Goal: Task Accomplishment & Management: Manage account settings

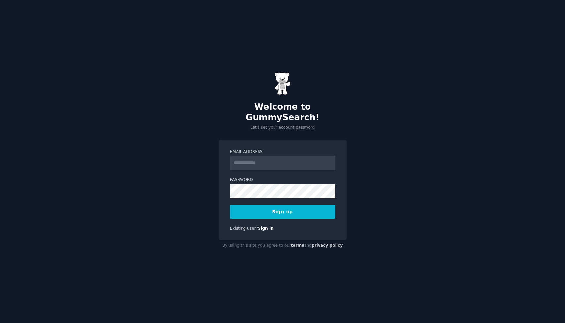
click at [268, 159] on input "Email Address" at bounding box center [282, 163] width 105 height 14
type input "**********"
click at [285, 205] on button "Sign up" at bounding box center [282, 212] width 105 height 14
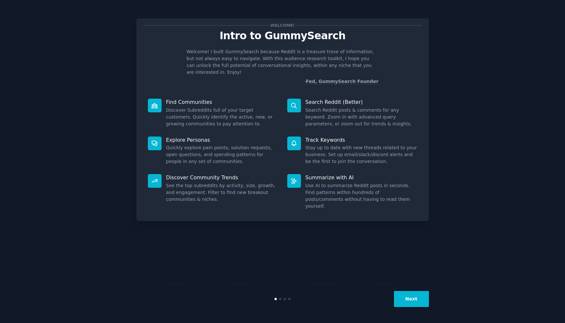
click at [265, 55] on p "Welcome! I built GummySearch because Reddit is a treasure trove of information,…" at bounding box center [283, 61] width 192 height 27
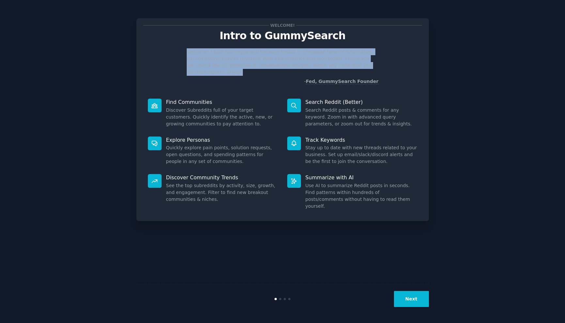
click at [265, 55] on p "Welcome! I built GummySearch because Reddit is a treasure trove of information,…" at bounding box center [283, 61] width 192 height 27
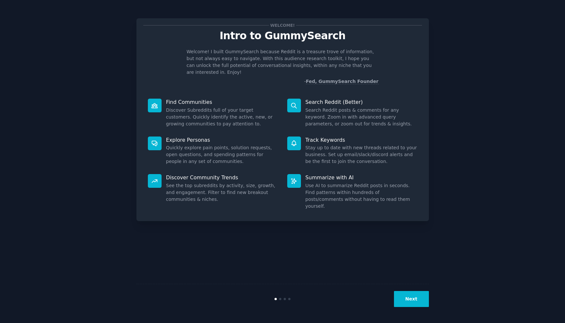
click at [265, 55] on p "Welcome! I built GummySearch because Reddit is a treasure trove of information,…" at bounding box center [283, 61] width 192 height 27
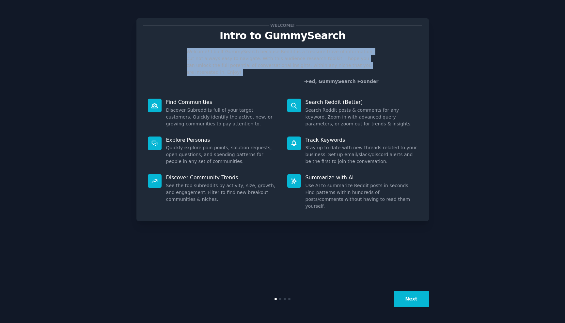
click at [265, 55] on p "Welcome! I built GummySearch because Reddit is a treasure trove of information,…" at bounding box center [283, 61] width 192 height 27
click at [276, 57] on p "Welcome! I built GummySearch because Reddit is a treasure trove of information,…" at bounding box center [283, 61] width 192 height 27
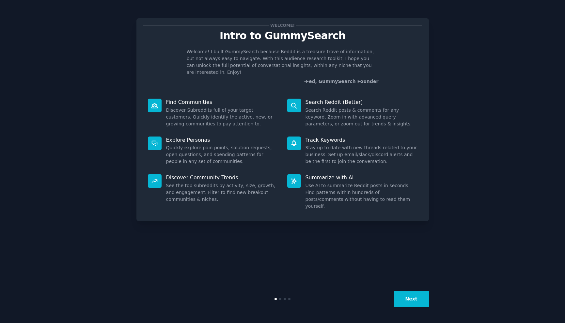
click at [276, 57] on p "Welcome! I built GummySearch because Reddit is a treasure trove of information,…" at bounding box center [283, 61] width 192 height 27
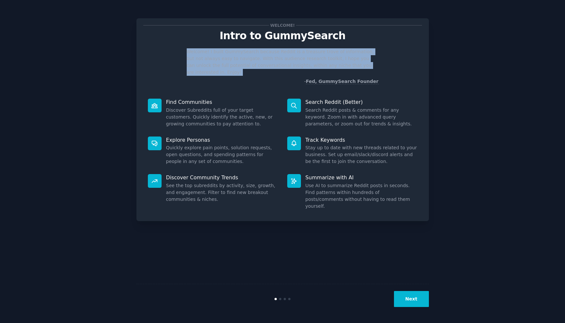
click at [284, 63] on p "Welcome! I built GummySearch because Reddit is a treasure trove of information,…" at bounding box center [283, 61] width 192 height 27
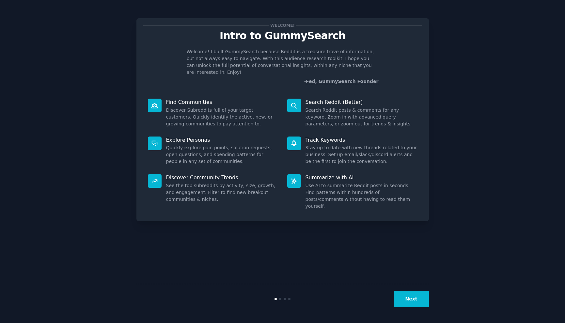
click at [284, 63] on p "Welcome! I built GummySearch because Reddit is a treasure trove of information,…" at bounding box center [283, 61] width 192 height 27
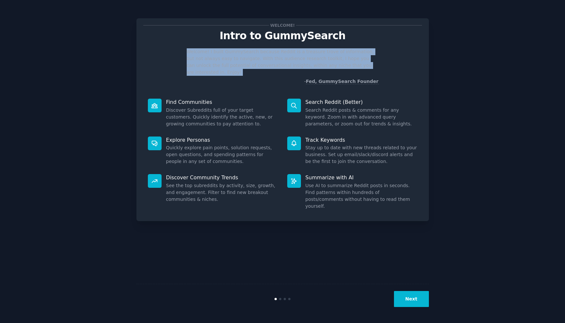
click at [284, 63] on p "Welcome! I built GummySearch because Reddit is a treasure trove of information,…" at bounding box center [283, 61] width 192 height 27
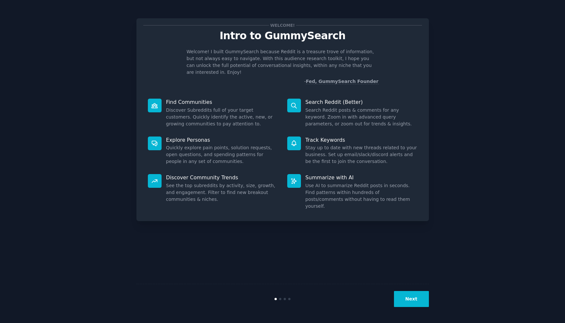
click at [284, 63] on p "Welcome! I built GummySearch because Reddit is a treasure trove of information,…" at bounding box center [283, 61] width 192 height 27
click at [225, 107] on dd "Discover Subreddits full of your target customers. Quickly identify the active,…" at bounding box center [222, 117] width 112 height 21
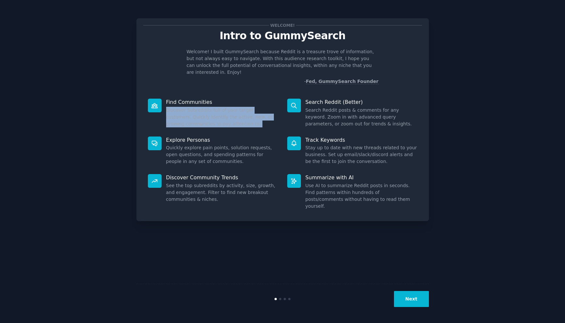
click at [230, 110] on dd "Discover Subreddits full of your target customers. Quickly identify the active,…" at bounding box center [222, 117] width 112 height 21
click at [237, 151] on dd "Quickly explore pain points, solution requests, open questions, and spending pa…" at bounding box center [222, 154] width 112 height 21
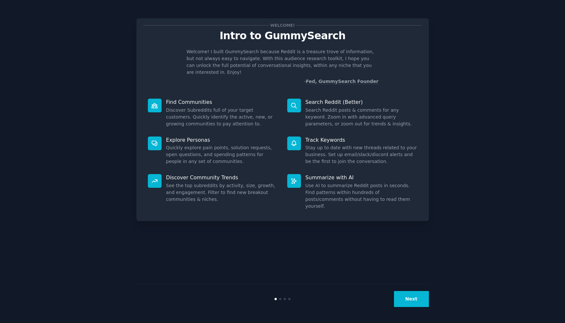
click at [237, 151] on dd "Quickly explore pain points, solution requests, open questions, and spending pa…" at bounding box center [222, 154] width 112 height 21
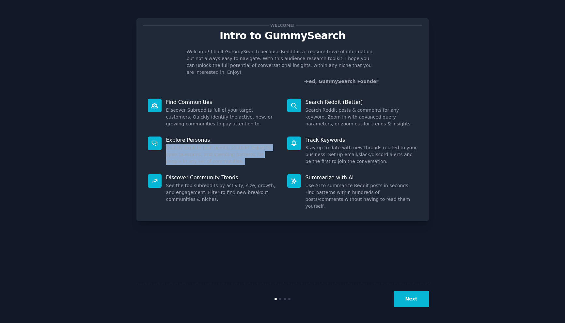
click at [249, 145] on dd "Quickly explore pain points, solution requests, open questions, and spending pa…" at bounding box center [222, 154] width 112 height 21
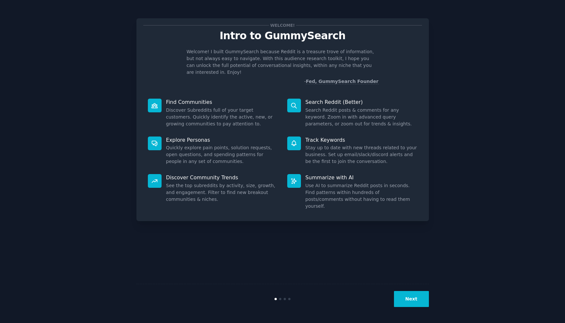
click at [249, 145] on dd "Quickly explore pain points, solution requests, open questions, and spending pa…" at bounding box center [222, 154] width 112 height 21
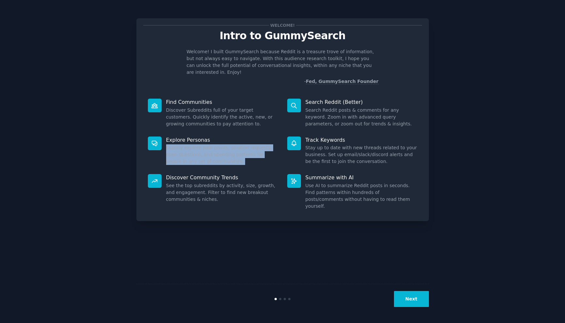
click at [249, 145] on dd "Quickly explore pain points, solution requests, open questions, and spending pa…" at bounding box center [222, 154] width 112 height 21
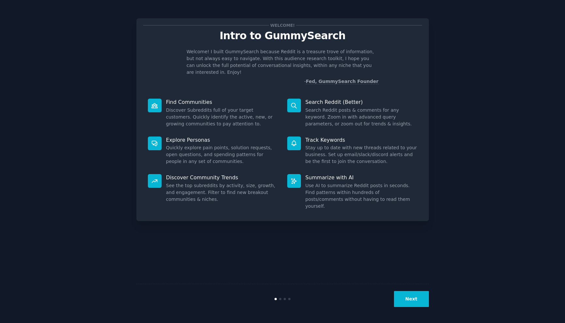
click at [249, 145] on dd "Quickly explore pain points, solution requests, open questions, and spending pa…" at bounding box center [222, 154] width 112 height 21
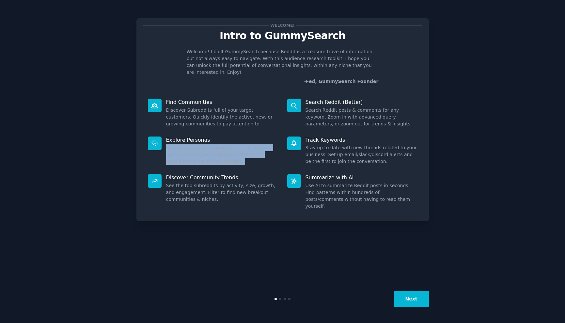
click at [249, 145] on dd "Quickly explore pain points, solution requests, open questions, and spending pa…" at bounding box center [222, 154] width 112 height 21
click at [245, 182] on dd "See the top subreddits by activity, size, growth, and engagement. Filter to fin…" at bounding box center [222, 192] width 112 height 21
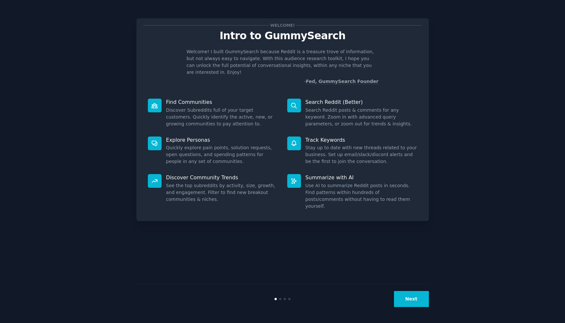
click at [245, 182] on dd "See the top subreddits by activity, size, growth, and engagement. Filter to fin…" at bounding box center [222, 192] width 112 height 21
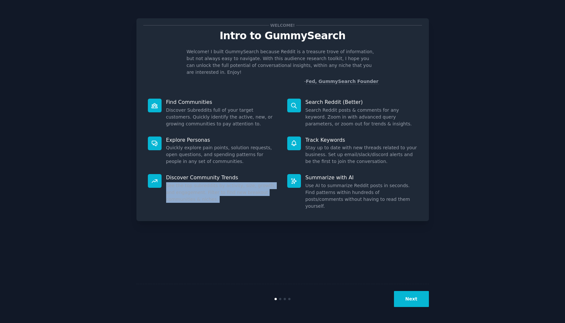
click at [322, 108] on dd "Search Reddit posts & comments for any keyword. Zoom in with advanced query par…" at bounding box center [362, 117] width 112 height 21
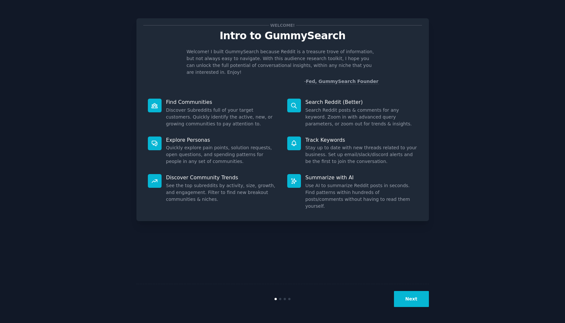
click at [322, 108] on dd "Search Reddit posts & comments for any keyword. Zoom in with advanced query par…" at bounding box center [362, 117] width 112 height 21
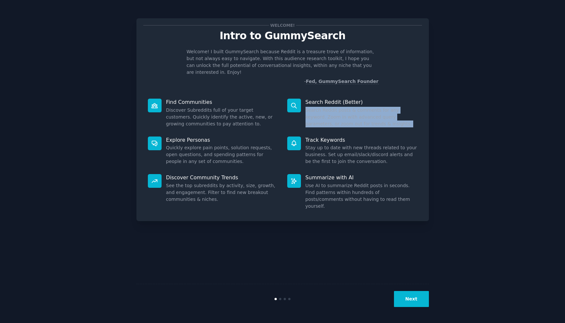
click at [328, 144] on dd "Stay up to date with new threads related to your business. Set up email/slack/d…" at bounding box center [362, 154] width 112 height 21
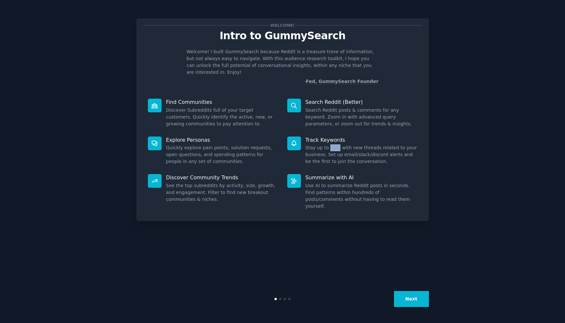
click at [328, 144] on dd "Stay up to date with new threads related to your business. Set up email/slack/d…" at bounding box center [362, 154] width 112 height 21
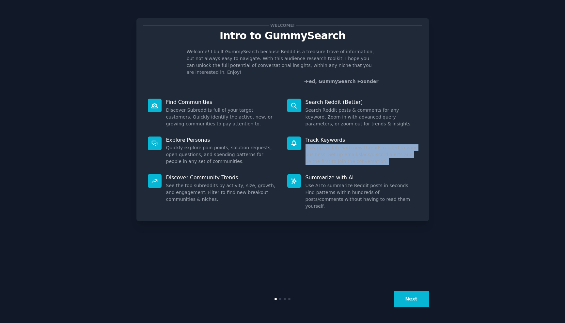
click at [339, 183] on dd "Use AI to summarize Reddit posts in seconds. Find patterns within hundreds of p…" at bounding box center [362, 195] width 112 height 27
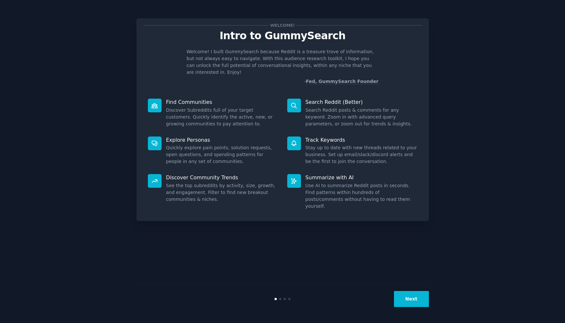
click at [339, 183] on dd "Use AI to summarize Reddit posts in seconds. Find patterns within hundreds of p…" at bounding box center [362, 195] width 112 height 27
click at [403, 262] on div "Welcome! Intro to GummySearch Welcome! I built GummySearch because Reddit is a …" at bounding box center [282, 161] width 292 height 305
click at [409, 301] on button "Next" at bounding box center [411, 299] width 35 height 16
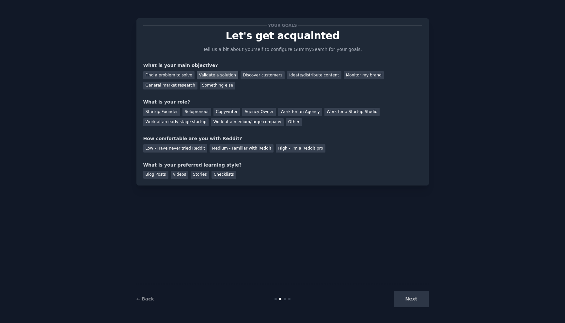
click at [209, 74] on div "Validate a solution" at bounding box center [217, 75] width 41 height 8
click at [174, 112] on div "Startup Founder" at bounding box center [161, 112] width 37 height 8
click at [188, 147] on div "Low - Have never tried Reddit" at bounding box center [175, 148] width 64 height 8
click at [225, 175] on div "Checklists" at bounding box center [224, 175] width 25 height 8
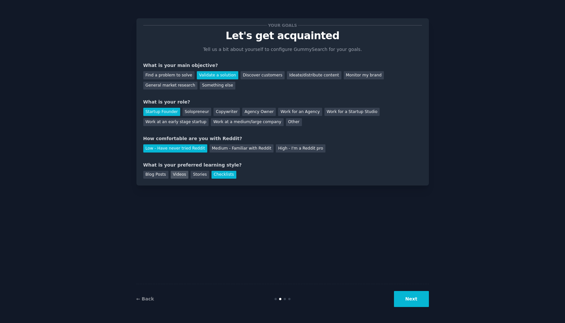
click at [177, 175] on div "Videos" at bounding box center [180, 175] width 18 height 8
click at [224, 177] on div "Checklists" at bounding box center [224, 175] width 25 height 8
click at [416, 303] on button "Next" at bounding box center [411, 299] width 35 height 16
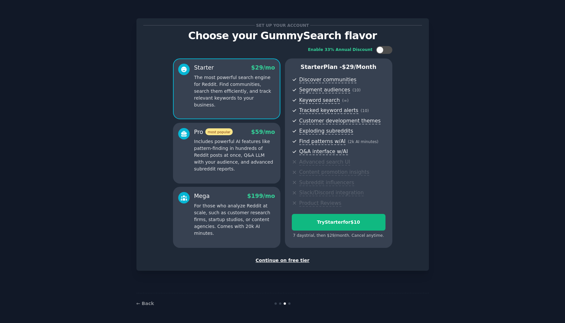
click at [287, 263] on div "Continue on free tier" at bounding box center [282, 260] width 279 height 7
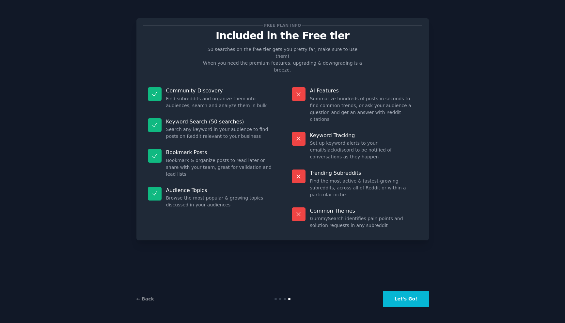
click at [207, 157] on dd "Bookmark & organize posts to read later or share with your team, great for vali…" at bounding box center [219, 167] width 107 height 21
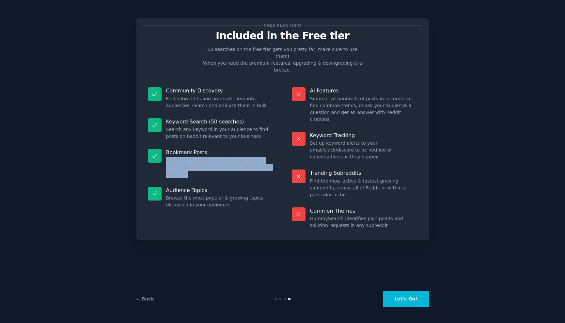
click at [206, 195] on dd "Browse the most popular & growing topics discussed in your audiences" at bounding box center [219, 202] width 107 height 14
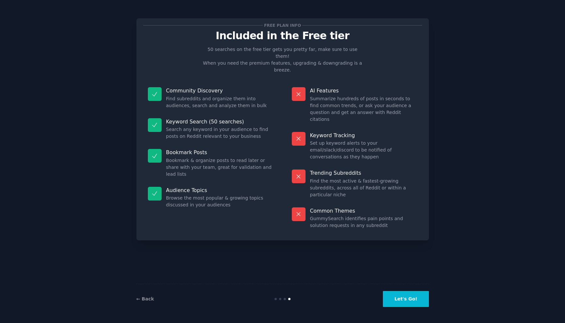
click at [206, 195] on dd "Browse the most popular & growing topics discussed in your audiences" at bounding box center [219, 202] width 107 height 14
click at [208, 126] on dd "Search any keyword in your audience to find posts on Reddit relevant to your bu…" at bounding box center [219, 133] width 107 height 14
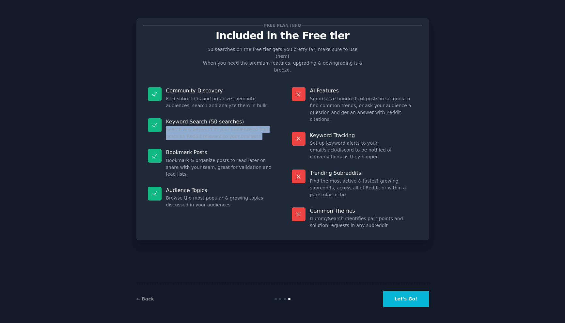
click at [208, 126] on dd "Search any keyword in your audience to find posts on Reddit relevant to your bu…" at bounding box center [219, 133] width 107 height 14
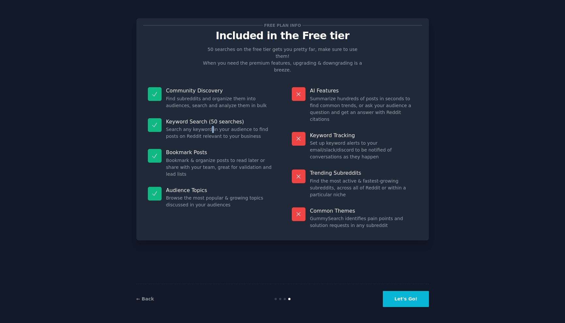
click at [208, 126] on dd "Search any keyword in your audience to find posts on Reddit relevant to your bu…" at bounding box center [219, 133] width 107 height 14
click at [203, 95] on dd "Find subreddits and organize them into audiences, search and analyze them in bu…" at bounding box center [219, 102] width 107 height 14
click at [244, 229] on div "Free plan info Included in the Free tier 50 searches on the free tier gets you …" at bounding box center [282, 161] width 292 height 305
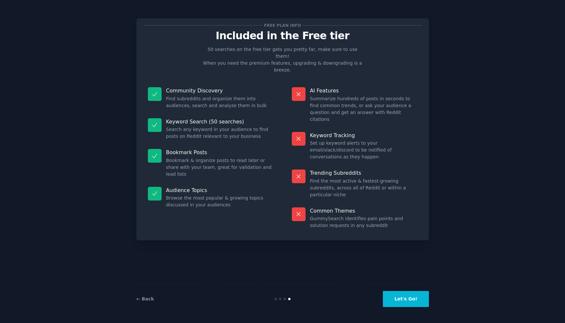
click at [343, 140] on dd "Set up keyword alerts to your email/slack/discord to be notified of conversatio…" at bounding box center [363, 150] width 107 height 21
click at [340, 178] on dd "Find the most active & fastest-growing subreddits, across all of Reddit or with…" at bounding box center [363, 188] width 107 height 21
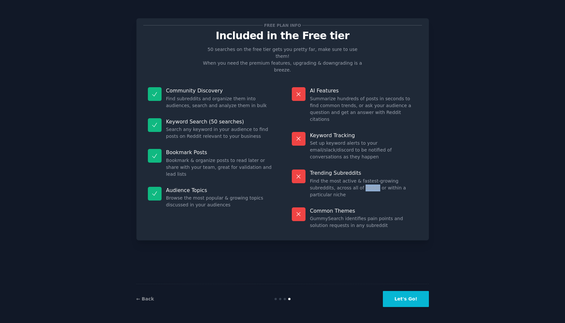
click at [340, 178] on dd "Find the most active & fastest-growing subreddits, across all of Reddit or with…" at bounding box center [363, 188] width 107 height 21
click at [339, 215] on dd "GummySearch identifies pain points and solution requests in any subreddit" at bounding box center [363, 222] width 107 height 14
click at [365, 262] on div "Free plan info Included in the Free tier 50 searches on the free tier gets you …" at bounding box center [282, 161] width 292 height 305
click at [150, 302] on div "← Back" at bounding box center [185, 298] width 98 height 7
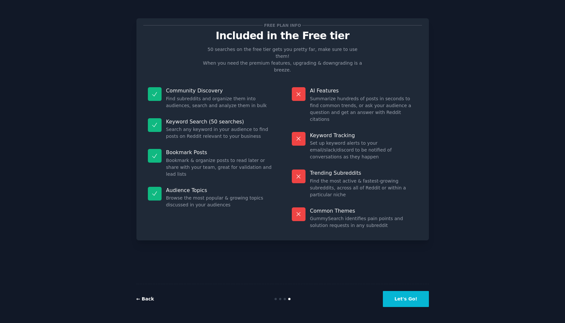
click at [148, 300] on link "← Back" at bounding box center [145, 298] width 18 height 5
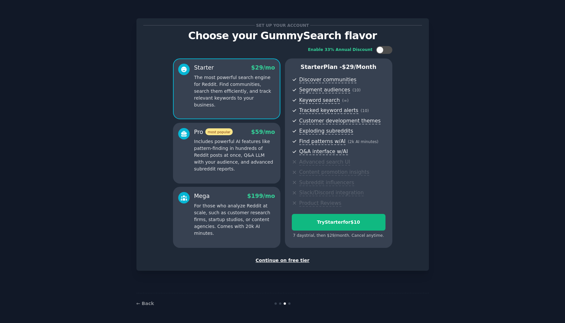
click at [287, 262] on div "Continue on free tier" at bounding box center [282, 260] width 279 height 7
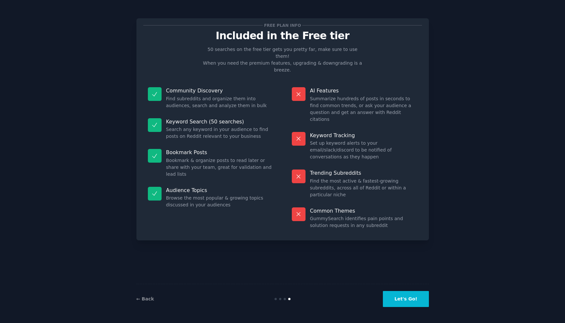
click at [399, 300] on button "Let's Go!" at bounding box center [406, 299] width 46 height 16
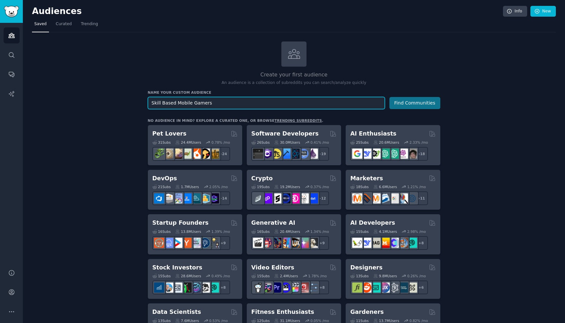
type input "Skill Based Mobile Gamers"
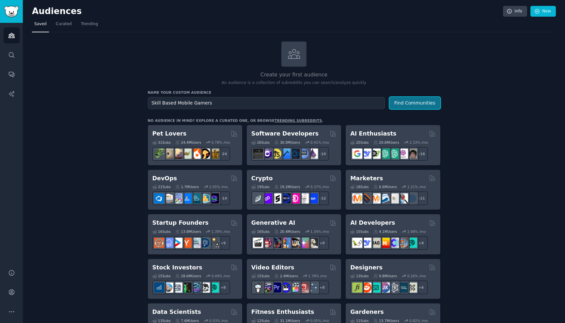
click at [410, 98] on button "Find Communities" at bounding box center [414, 103] width 51 height 12
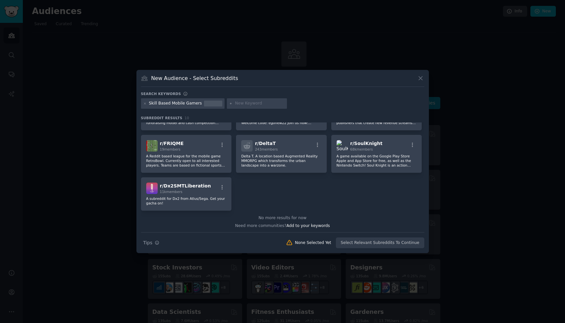
scroll to position [74, 0]
click at [299, 226] on span "Add to your keywords" at bounding box center [308, 224] width 43 height 5
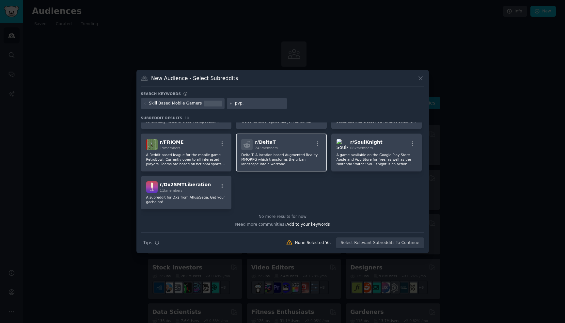
type input "pvp"
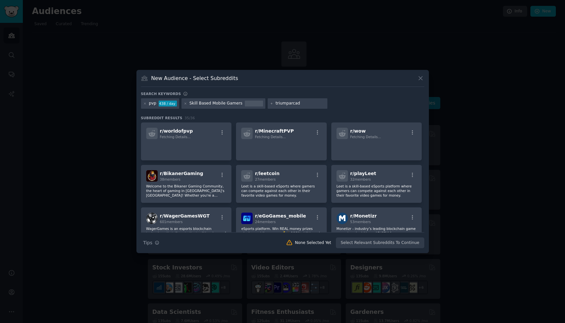
type input "triumparcade"
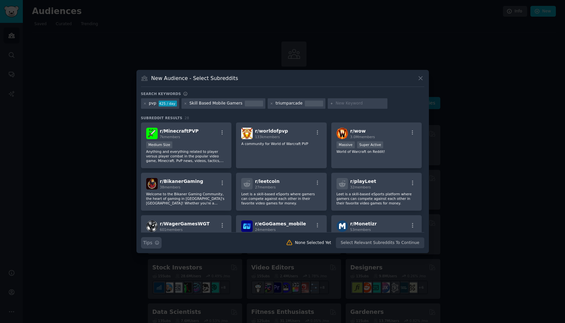
click at [157, 243] on icon "button" at bounding box center [157, 242] width 5 height 5
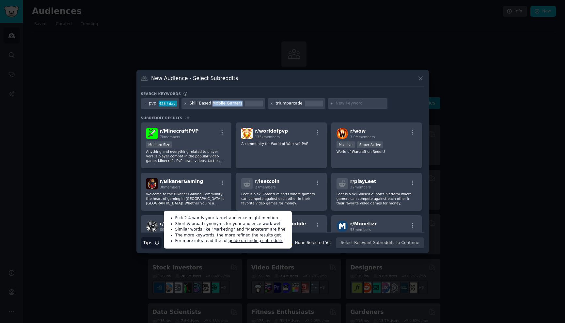
drag, startPoint x: 210, startPoint y: 102, endPoint x: 240, endPoint y: 102, distance: 30.0
click at [241, 102] on div "Skill Based Mobile Gamers" at bounding box center [223, 103] width 84 height 10
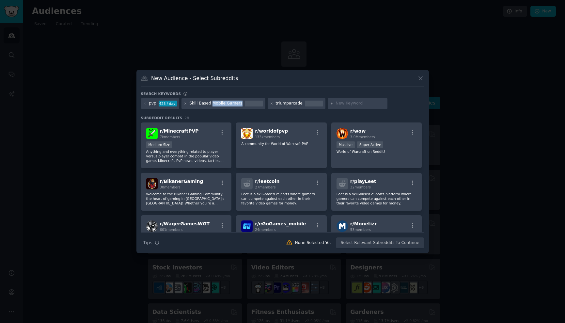
click at [233, 105] on div "Skill Based Mobile Gamers" at bounding box center [215, 104] width 53 height 6
click at [185, 104] on icon at bounding box center [185, 104] width 2 height 2
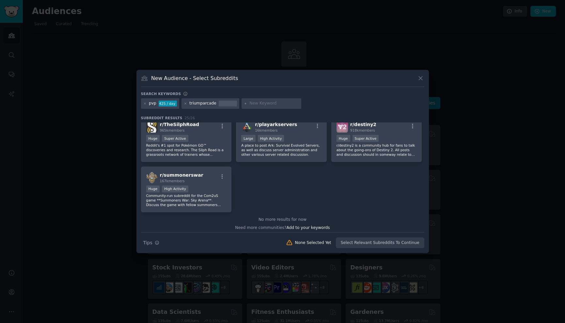
scroll to position [362, 0]
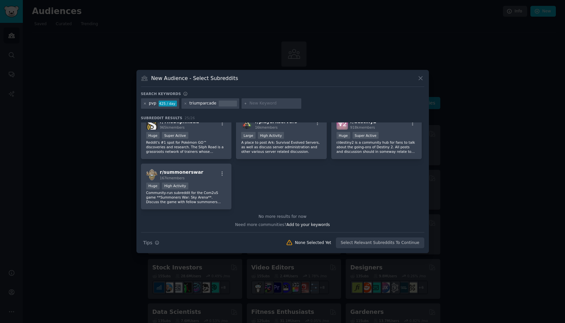
click at [144, 103] on icon at bounding box center [145, 104] width 2 height 2
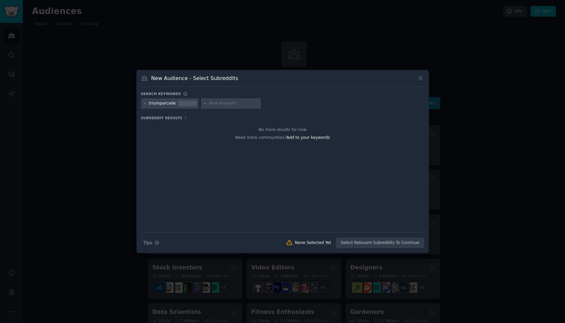
click at [185, 101] on div at bounding box center [187, 101] width 18 height 1
click at [189, 103] on div at bounding box center [187, 104] width 18 height 6
click at [145, 105] on icon at bounding box center [145, 104] width 4 height 4
click at [153, 105] on input "text" at bounding box center [174, 104] width 50 height 6
type input "skill based"
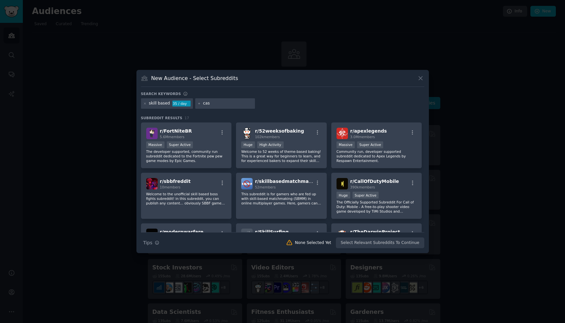
type input "cash"
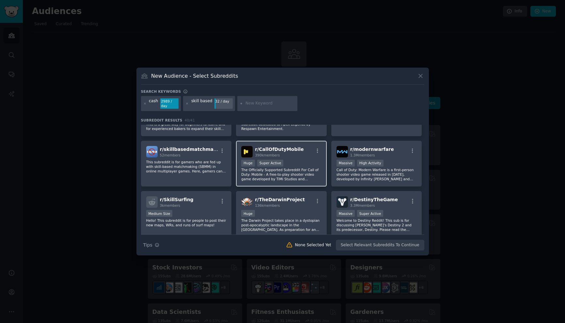
scroll to position [83, 0]
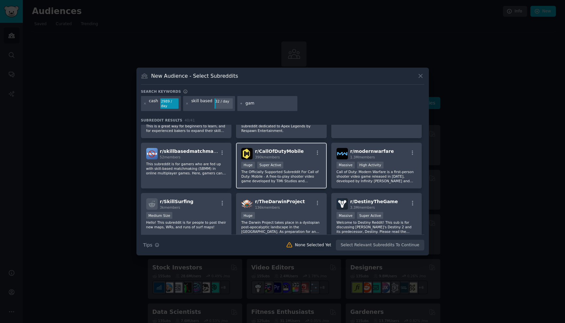
type input "game"
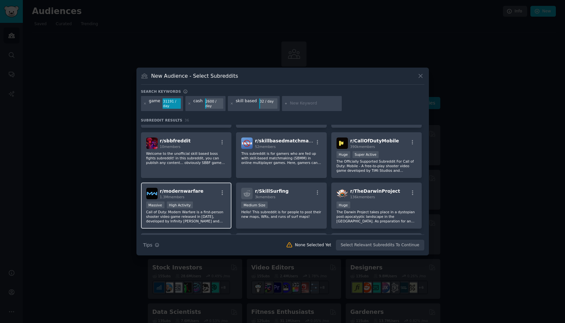
scroll to position [87, 0]
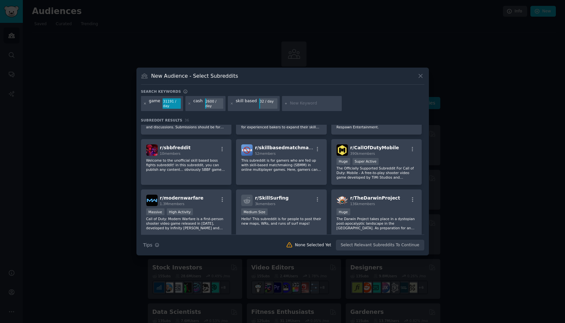
click at [145, 104] on icon at bounding box center [145, 104] width 4 height 4
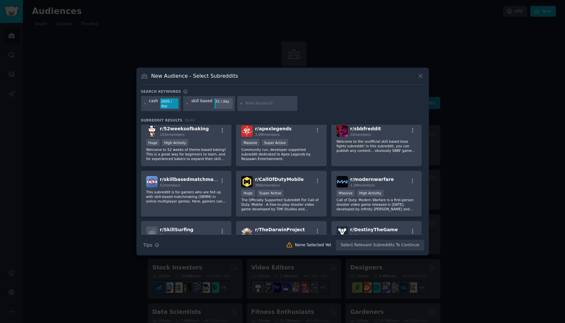
scroll to position [57, 0]
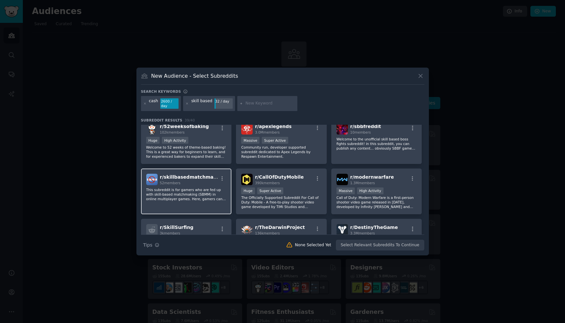
click at [199, 186] on div "r/ skillbasedmatchmaking 52 members This subreddit is for gamers who are fed up…" at bounding box center [186, 191] width 91 height 46
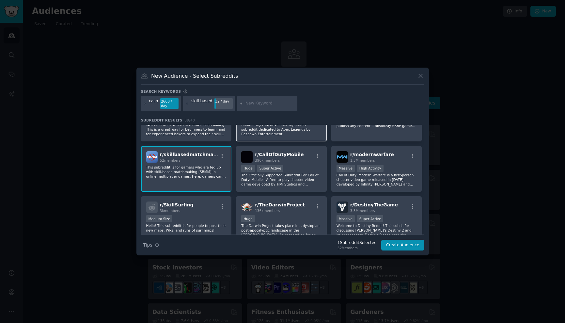
scroll to position [79, 0]
click at [249, 105] on input "text" at bounding box center [270, 104] width 50 height 6
type input "gaming"
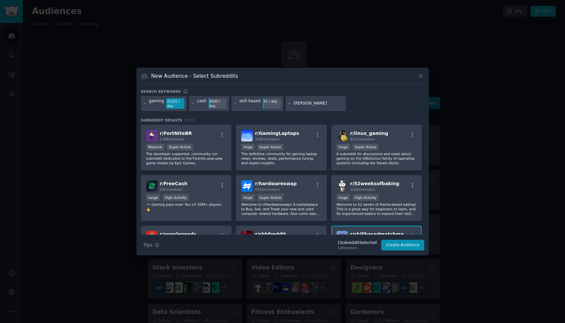
type input "gambling"
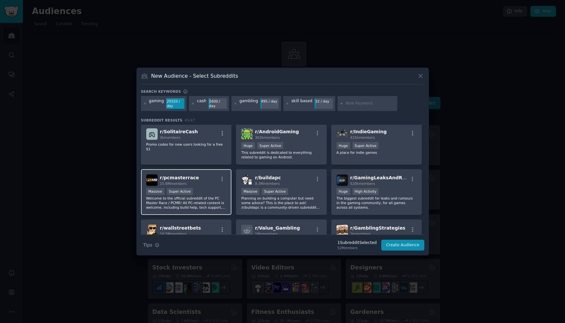
scroll to position [454, 0]
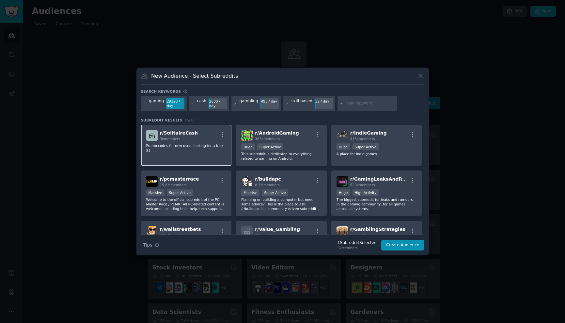
click at [183, 142] on div "r/ SolitaireCash 3k members Promo codes for new users looking for a free $1" at bounding box center [186, 144] width 91 height 41
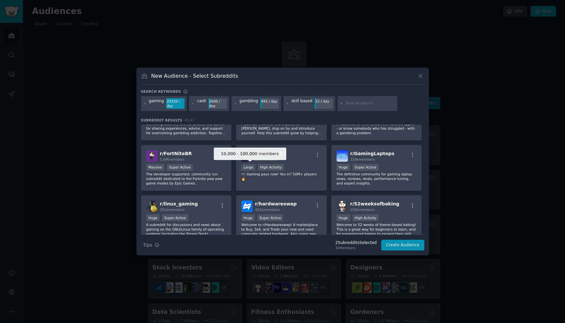
scroll to position [0, 0]
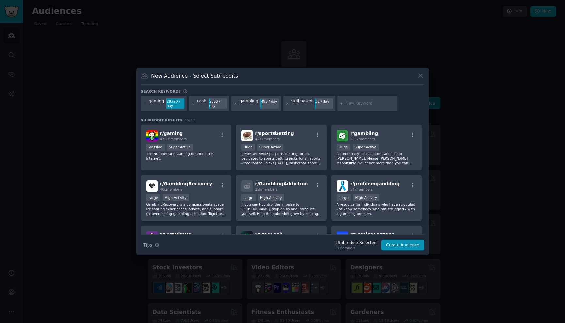
click at [346, 103] on input "text" at bounding box center [370, 104] width 50 height 6
type input "bingocash"
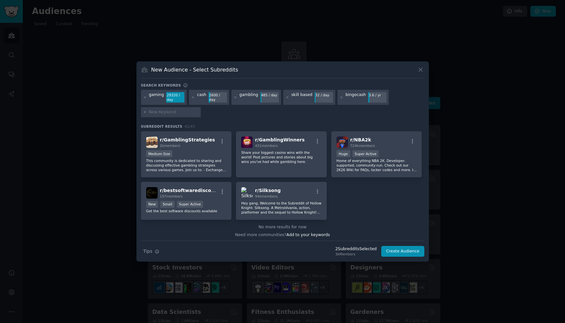
scroll to position [607, 0]
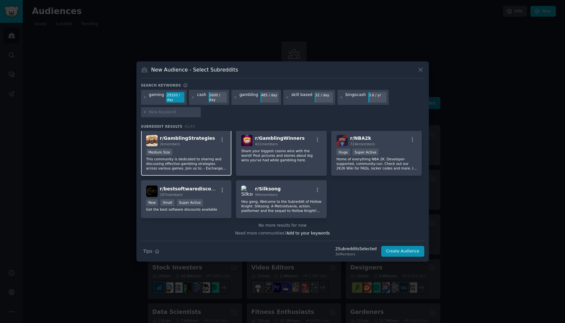
click at [193, 158] on p "This community is dedicated to sharing and discussing effective gambling strate…" at bounding box center [186, 164] width 80 height 14
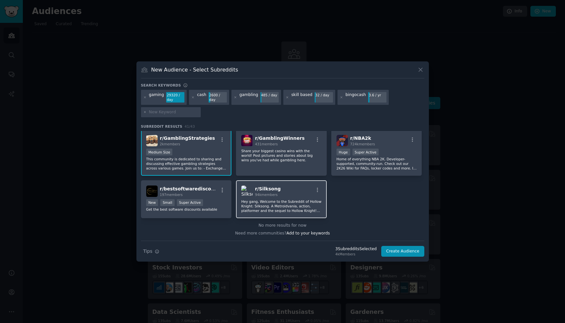
scroll to position [607, 0]
click at [407, 249] on button "Create Audience" at bounding box center [402, 251] width 43 height 11
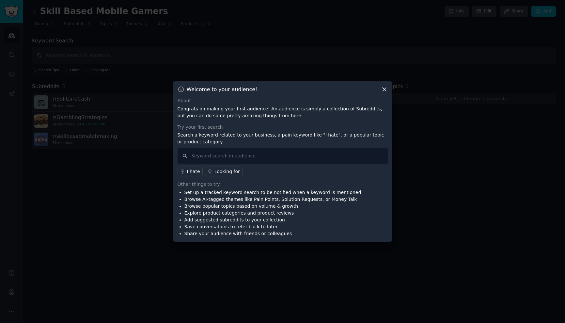
click at [268, 113] on p "Congrats on making your first audience! An audience is simply a collection of S…" at bounding box center [283, 112] width 210 height 14
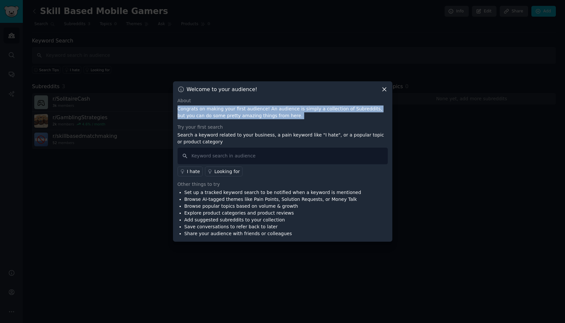
click at [268, 113] on p "Congrats on making your first audience! An audience is simply a collection of S…" at bounding box center [283, 112] width 210 height 14
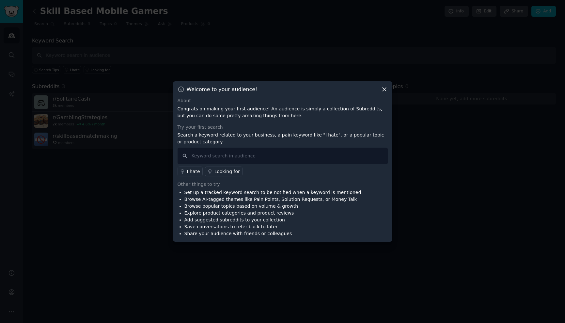
click at [268, 113] on p "Congrats on making your first audience! An audience is simply a collection of S…" at bounding box center [283, 112] width 210 height 14
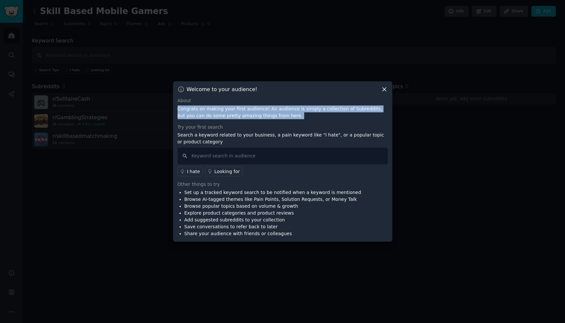
click at [264, 119] on p "Congrats on making your first audience! An audience is simply a collection of S…" at bounding box center [283, 112] width 210 height 14
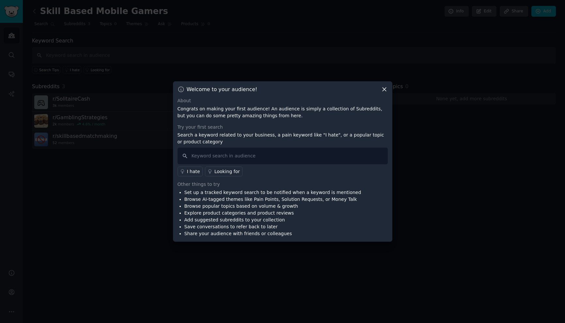
click at [264, 119] on p "Congrats on making your first audience! An audience is simply a collection of S…" at bounding box center [283, 112] width 210 height 14
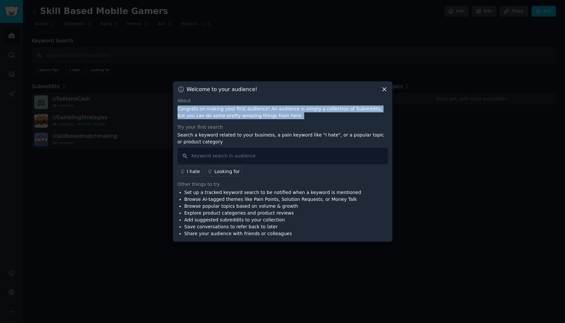
click at [263, 136] on p "Search a keyword related to your business, a pain keyword like "I hate", or a p…" at bounding box center [283, 139] width 210 height 14
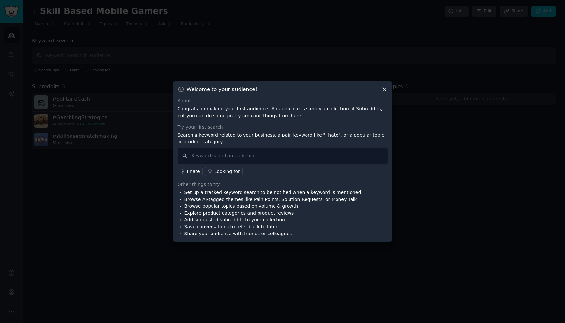
click at [263, 136] on p "Search a keyword related to your business, a pain keyword like "I hate", or a p…" at bounding box center [283, 139] width 210 height 14
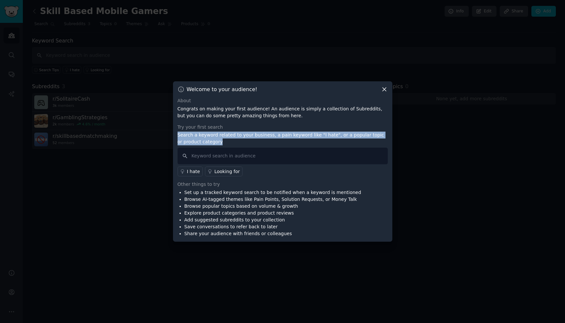
click at [274, 136] on p "Search a keyword related to your business, a pain keyword like "I hate", or a p…" at bounding box center [283, 139] width 210 height 14
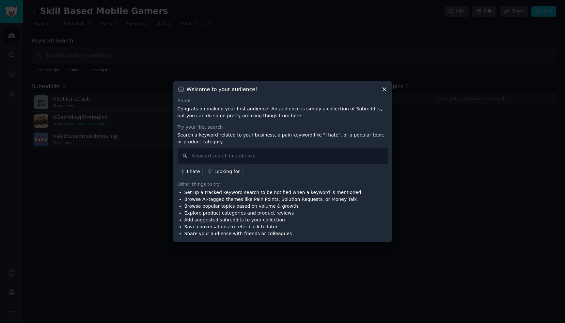
click at [274, 136] on p "Search a keyword related to your business, a pain keyword like "I hate", or a p…" at bounding box center [283, 139] width 210 height 14
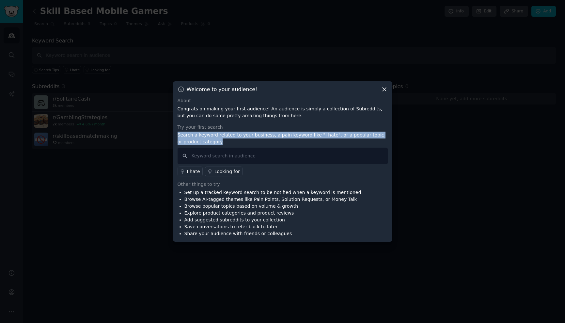
click at [274, 136] on p "Search a keyword related to your business, a pain keyword like "I hate", or a p…" at bounding box center [283, 139] width 210 height 14
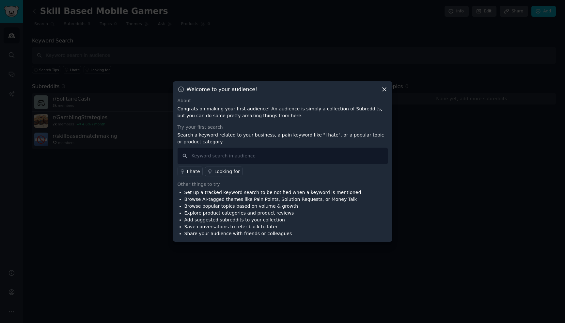
click at [274, 136] on p "Search a keyword related to your business, a pain keyword like "I hate", or a p…" at bounding box center [283, 139] width 210 height 14
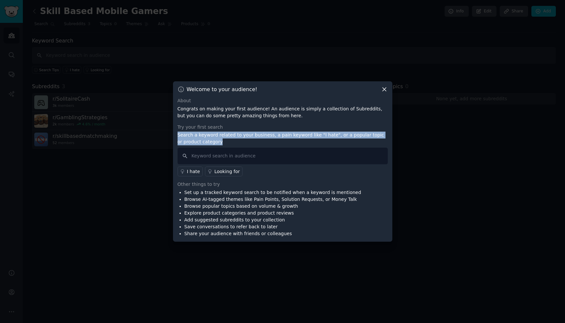
click at [194, 172] on div "I hate" at bounding box center [193, 171] width 13 height 7
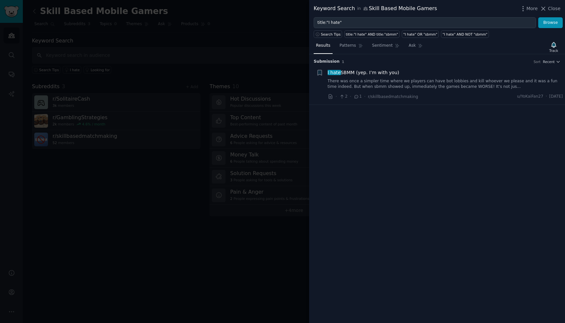
click at [393, 83] on link "There was once a simpler time where we players can have bot lobbies and kill wh…" at bounding box center [445, 83] width 235 height 11
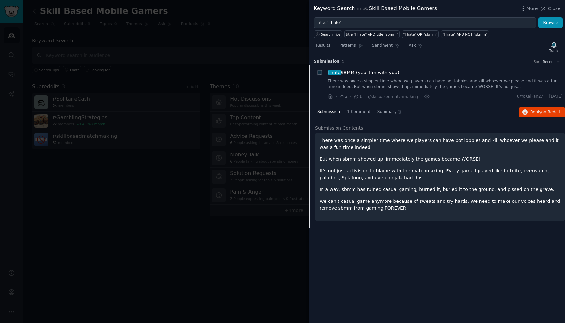
click at [405, 172] on p "It’s not just activision to blame with the matchmaking. Every game I played lik…" at bounding box center [440, 174] width 241 height 14
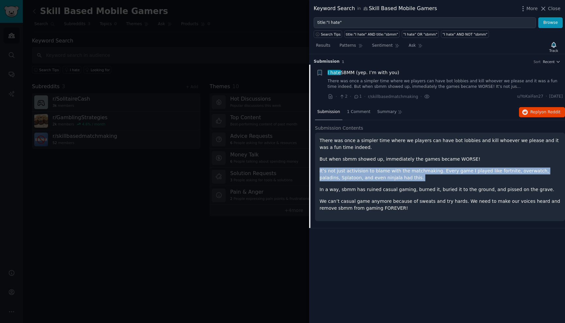
click at [405, 174] on p "It’s not just activision to blame with the matchmaking. Every game I played lik…" at bounding box center [440, 174] width 241 height 14
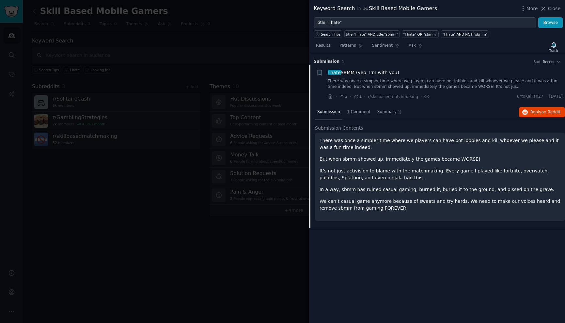
click at [405, 174] on p "It’s not just activision to blame with the matchmaking. Every game I played lik…" at bounding box center [440, 174] width 241 height 14
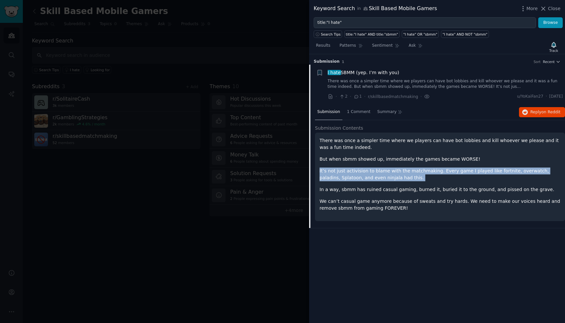
click at [405, 174] on p "It’s not just activision to blame with the matchmaking. Every game I played lik…" at bounding box center [440, 174] width 241 height 14
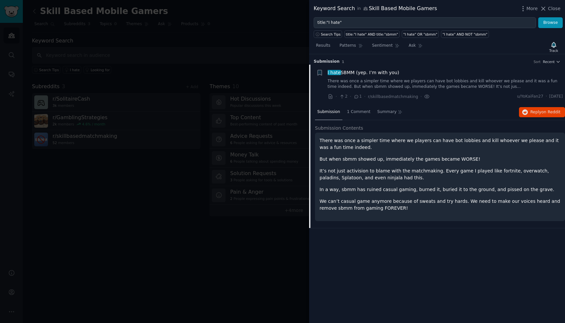
click at [405, 174] on p "It’s not just activision to blame with the matchmaking. Every game I played lik…" at bounding box center [440, 174] width 241 height 14
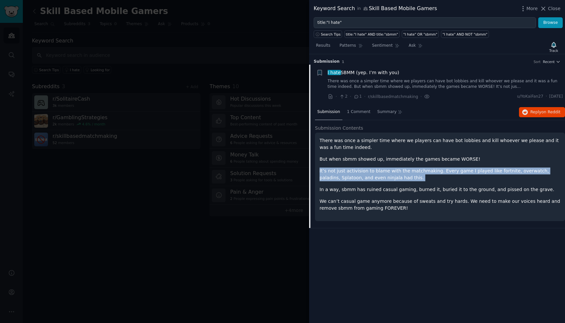
click at [403, 191] on p "In a way, sbmm has ruined casual gaming, burned it, buried it to the ground, an…" at bounding box center [440, 189] width 241 height 7
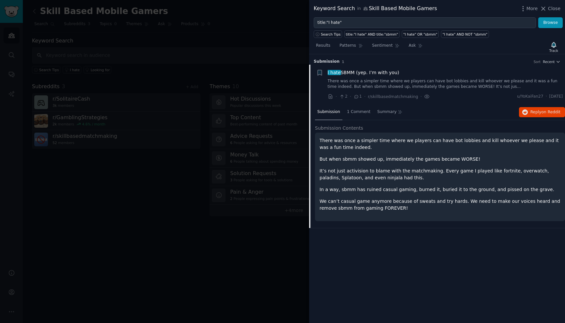
click at [403, 191] on p "In a way, sbmm has ruined casual gaming, burned it, buried it to the ground, an…" at bounding box center [440, 189] width 241 height 7
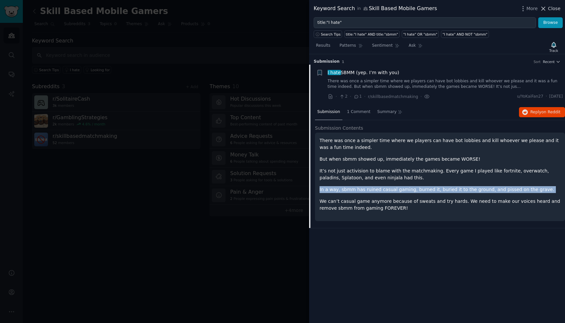
click at [547, 9] on icon at bounding box center [543, 8] width 7 height 7
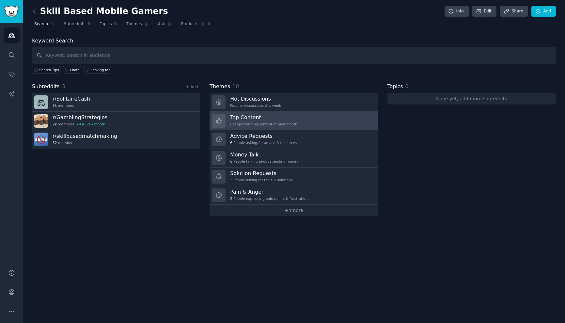
click at [268, 115] on h3 "Top Content" at bounding box center [263, 117] width 67 height 7
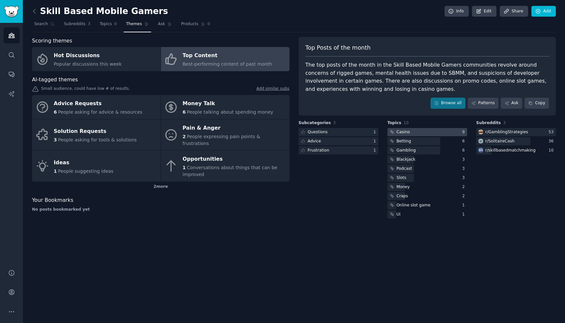
click at [418, 130] on div at bounding box center [427, 132] width 80 height 8
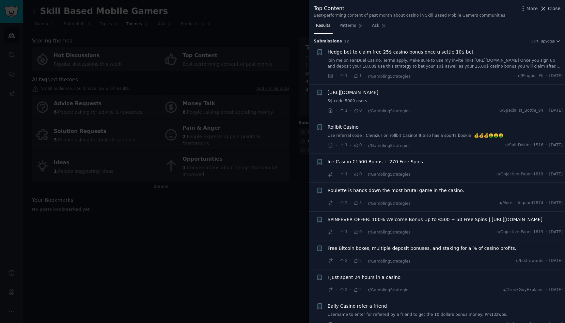
click at [554, 7] on span "Close" at bounding box center [554, 8] width 12 height 7
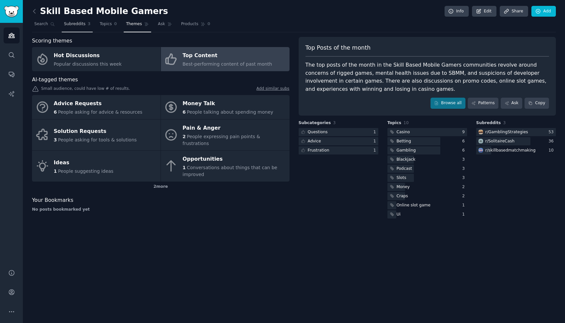
click at [81, 25] on span "Subreddits" at bounding box center [75, 24] width 22 height 6
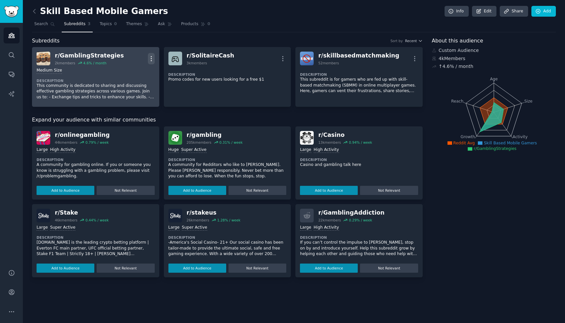
click at [150, 56] on icon "button" at bounding box center [151, 58] width 7 height 7
click at [123, 83] on p "Delete" at bounding box center [125, 83] width 15 height 7
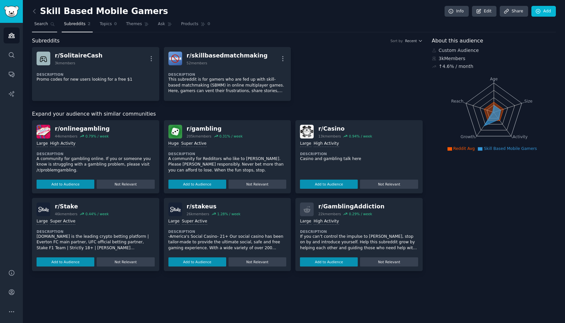
click at [47, 27] on link "Search" at bounding box center [44, 25] width 25 height 13
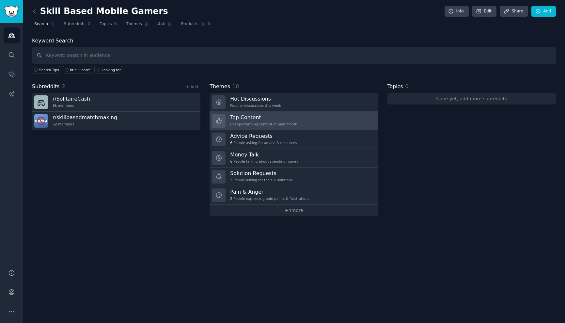
click at [259, 123] on div "Best-performing content of past month" at bounding box center [263, 124] width 67 height 5
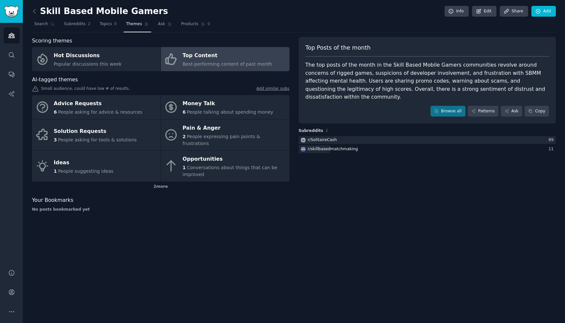
click at [391, 66] on div "The top posts of the month in the Skill Based Mobile Gamers communities revolve…" at bounding box center [428, 81] width 244 height 40
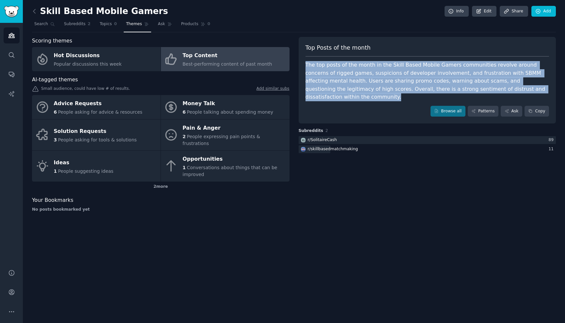
click at [391, 66] on div "The top posts of the month in the Skill Based Mobile Gamers communities revolve…" at bounding box center [428, 81] width 244 height 40
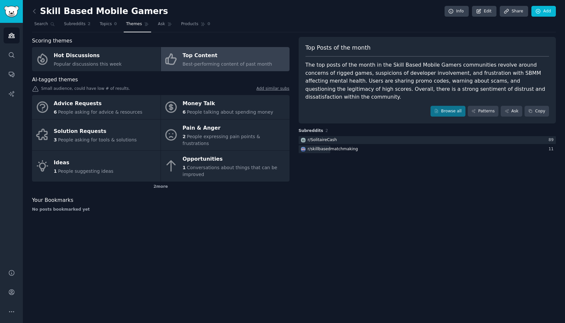
click at [391, 66] on div "The top posts of the month in the Skill Based Mobile Gamers communities revolve…" at bounding box center [428, 81] width 244 height 40
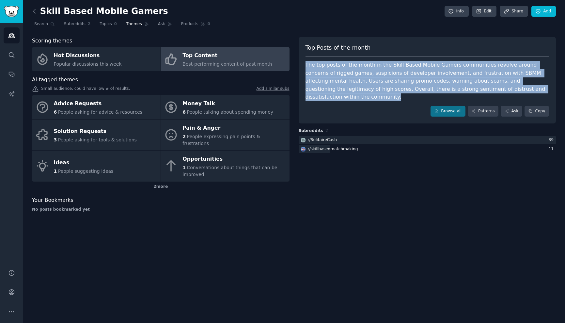
click at [391, 66] on div "The top posts of the month in the Skill Based Mobile Gamers communities revolve…" at bounding box center [428, 81] width 244 height 40
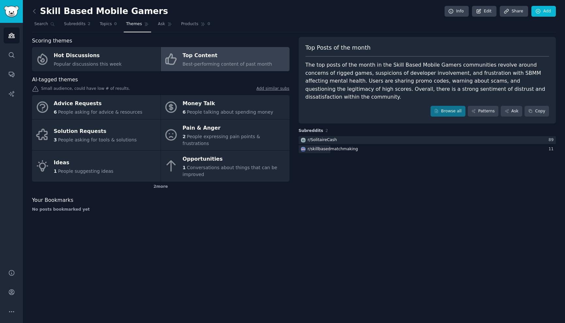
click at [391, 66] on div "The top posts of the month in the Skill Based Mobile Gamers communities revolve…" at bounding box center [428, 81] width 244 height 40
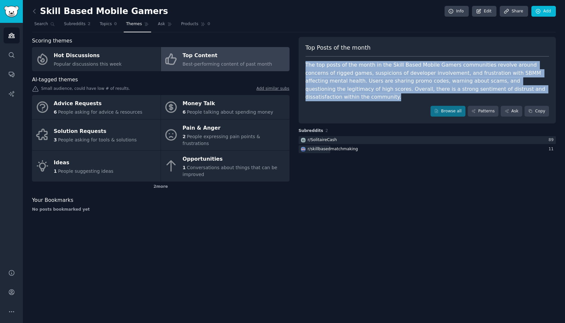
click at [392, 80] on div "The top posts of the month in the Skill Based Mobile Gamers communities revolve…" at bounding box center [428, 81] width 244 height 40
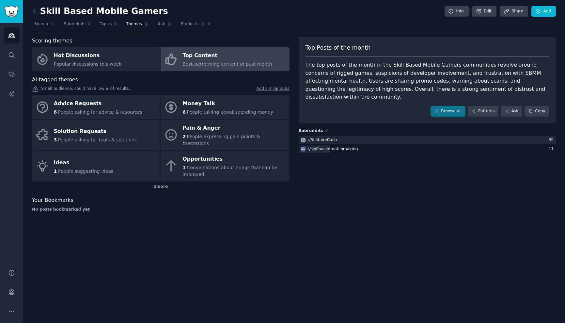
click at [392, 80] on div "The top posts of the month in the Skill Based Mobile Gamers communities revolve…" at bounding box center [428, 81] width 244 height 40
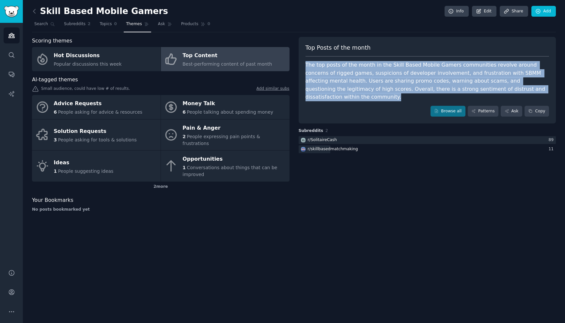
click at [392, 80] on div "The top posts of the month in the Skill Based Mobile Gamers communities revolve…" at bounding box center [428, 81] width 244 height 40
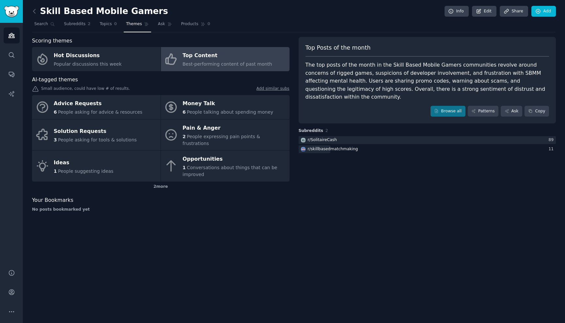
click at [392, 80] on div "The top posts of the month in the Skill Based Mobile Gamers communities revolve…" at bounding box center [428, 81] width 244 height 40
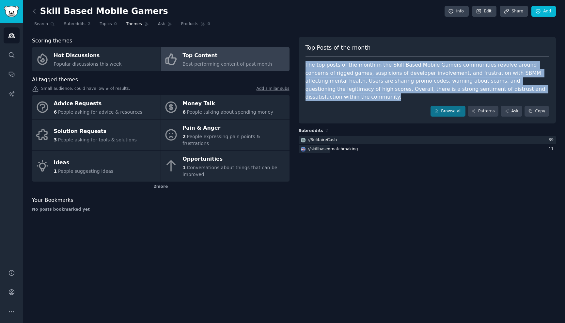
click at [392, 80] on div "The top posts of the month in the Skill Based Mobile Gamers communities revolve…" at bounding box center [428, 81] width 244 height 40
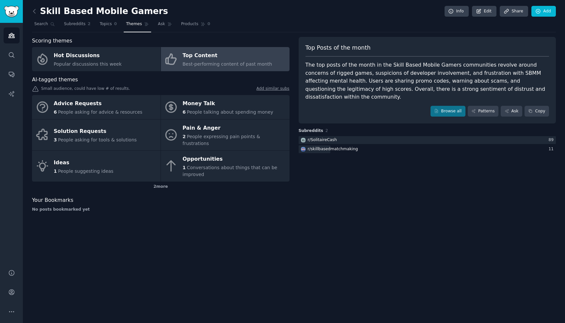
click at [392, 80] on div "The top posts of the month in the Skill Based Mobile Gamers communities revolve…" at bounding box center [428, 81] width 244 height 40
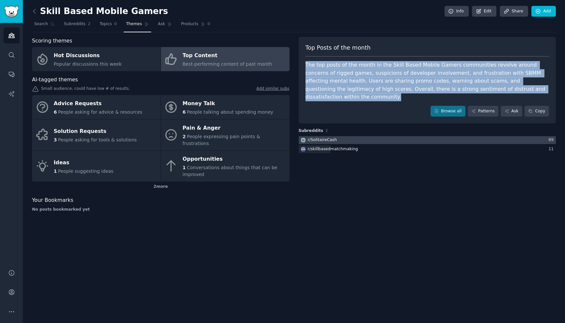
click at [399, 136] on div at bounding box center [428, 140] width 258 height 8
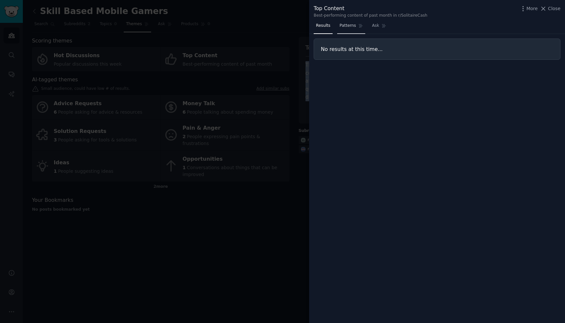
click at [345, 24] on span "Patterns" at bounding box center [347, 26] width 16 height 6
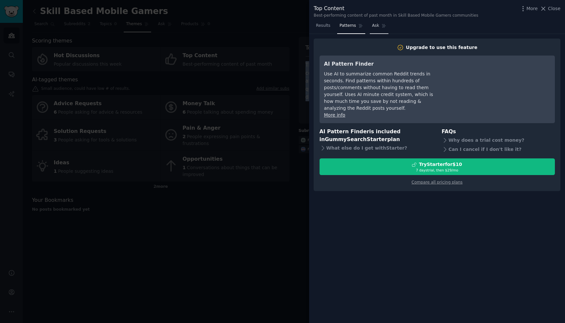
click at [373, 23] on span "Ask" at bounding box center [375, 26] width 7 height 6
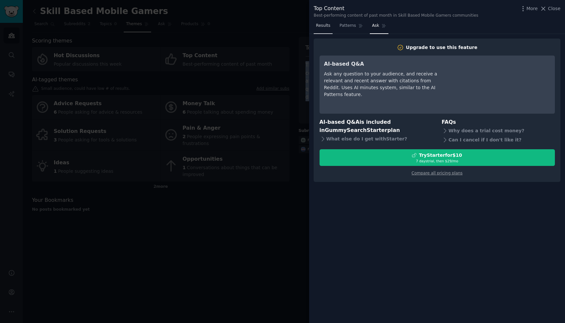
click at [318, 24] on span "Results" at bounding box center [323, 26] width 14 height 6
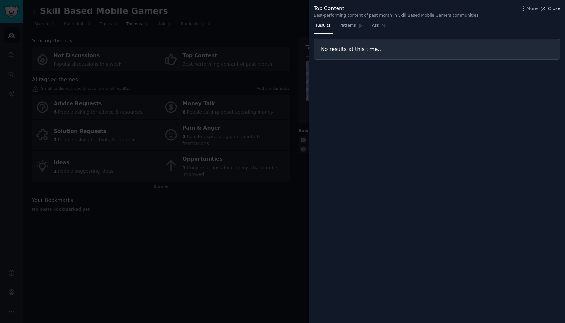
click at [546, 8] on icon at bounding box center [543, 8] width 7 height 7
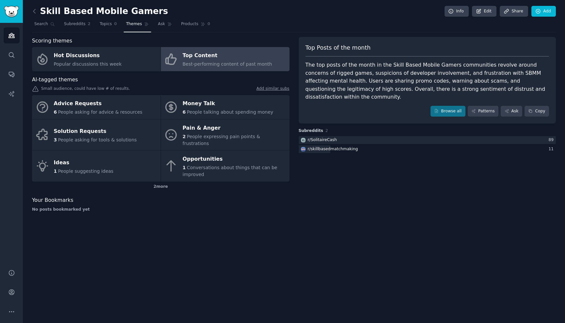
click at [481, 175] on div "Top Posts of the month The top posts of the month in the Skill Based Mobile Gam…" at bounding box center [428, 127] width 258 height 180
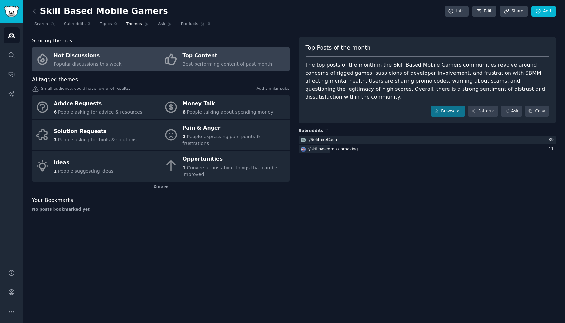
click at [118, 69] on link "Hot Discussions Popular discussions this week" at bounding box center [96, 59] width 129 height 24
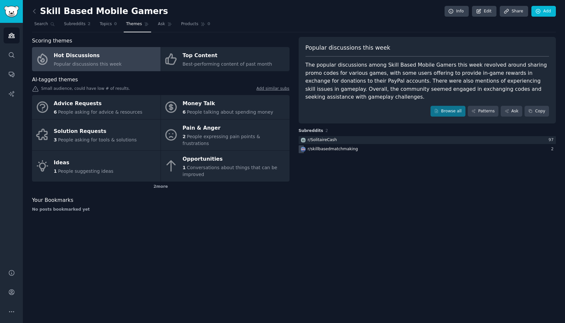
click at [355, 150] on div "r/ skillbasedmatchmaking" at bounding box center [428, 149] width 258 height 8
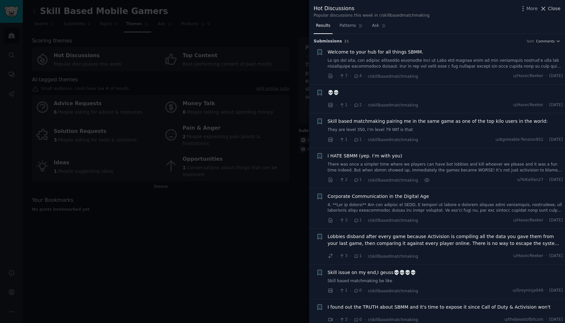
click at [556, 6] on span "Close" at bounding box center [554, 8] width 12 height 7
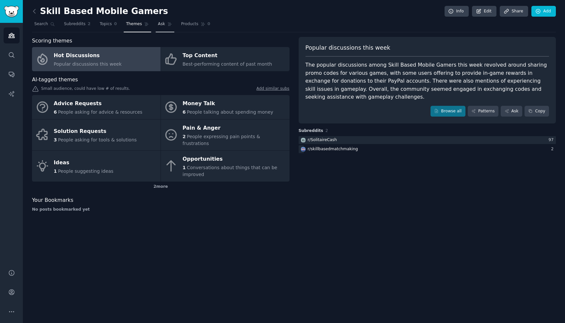
click at [160, 25] on span "Ask" at bounding box center [161, 24] width 7 height 6
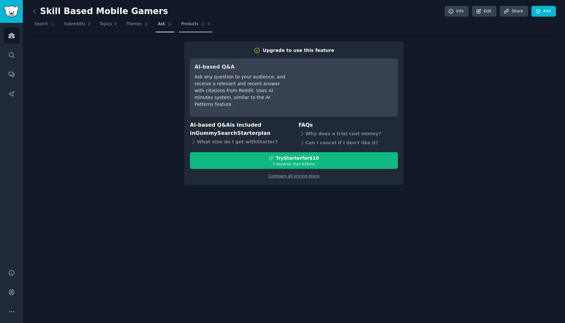
click at [185, 22] on span "Products" at bounding box center [189, 24] width 17 height 6
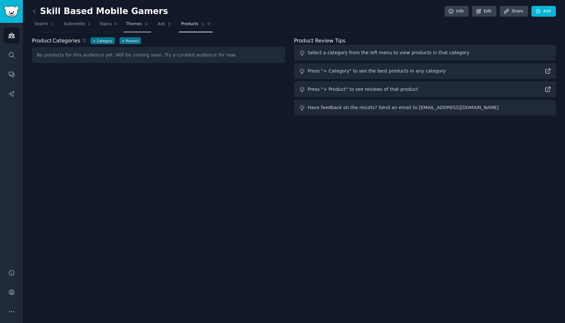
click at [140, 24] on span "Themes" at bounding box center [134, 24] width 16 height 6
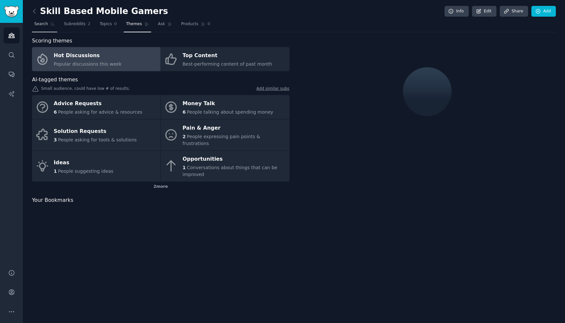
click at [46, 25] on span "Search" at bounding box center [41, 24] width 14 height 6
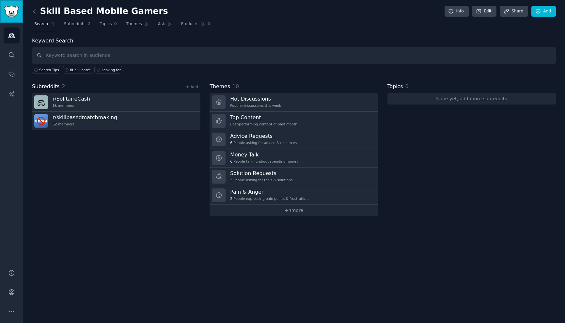
click at [12, 11] on img "Sidebar" at bounding box center [11, 11] width 15 height 11
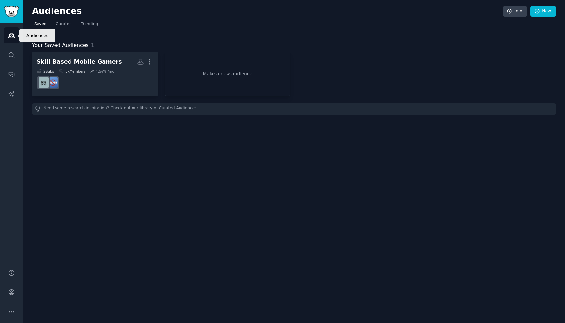
click at [11, 34] on icon "Sidebar" at bounding box center [11, 35] width 7 height 7
click at [11, 55] on icon "Sidebar" at bounding box center [11, 55] width 7 height 7
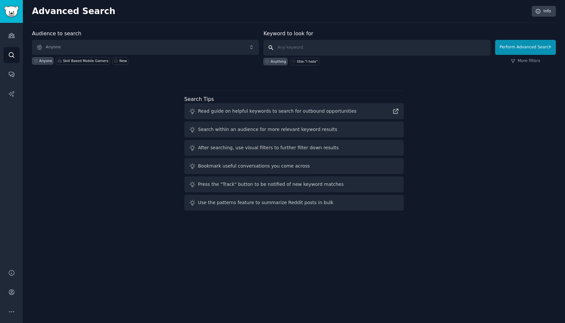
click at [363, 50] on input "text" at bounding box center [376, 48] width 227 height 16
type input "triumparcade"
click at [528, 46] on button "Perform Advanced Search" at bounding box center [525, 47] width 61 height 15
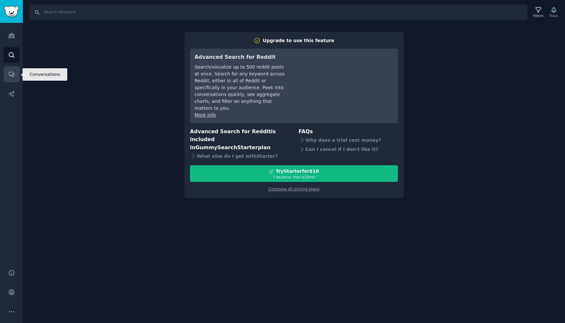
click at [11, 72] on icon "Sidebar" at bounding box center [11, 74] width 5 height 5
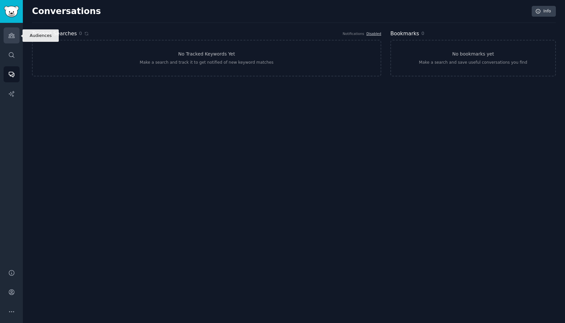
click at [12, 36] on icon "Sidebar" at bounding box center [11, 35] width 6 height 5
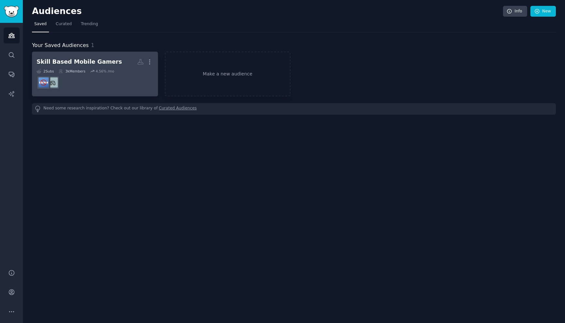
click at [87, 64] on div "Skill Based Mobile Gamers" at bounding box center [80, 62] width 86 height 8
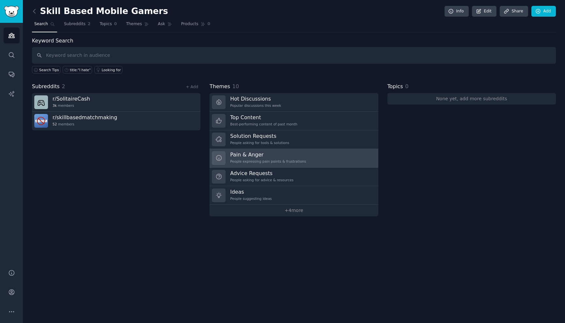
click at [341, 151] on link "Pain & Anger People expressing pain points & frustrations" at bounding box center [294, 158] width 168 height 19
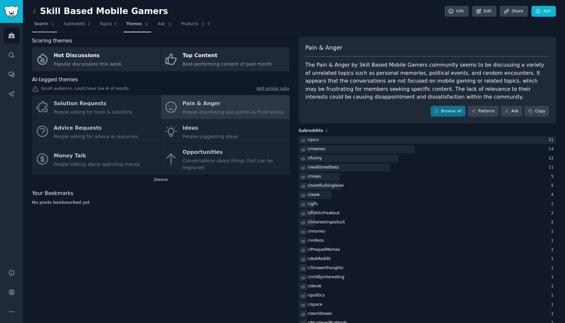
click at [46, 27] on link "Search" at bounding box center [44, 25] width 25 height 13
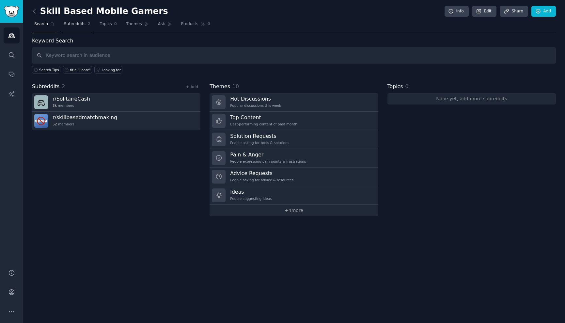
click at [73, 26] on span "Subreddits" at bounding box center [75, 24] width 22 height 6
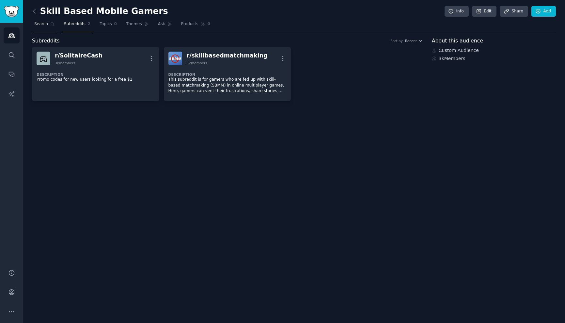
click at [43, 25] on span "Search" at bounding box center [41, 24] width 14 height 6
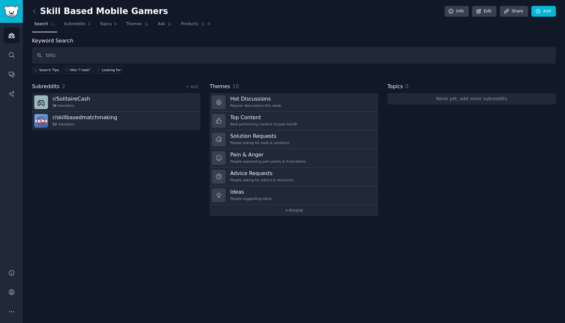
type input "blitz"
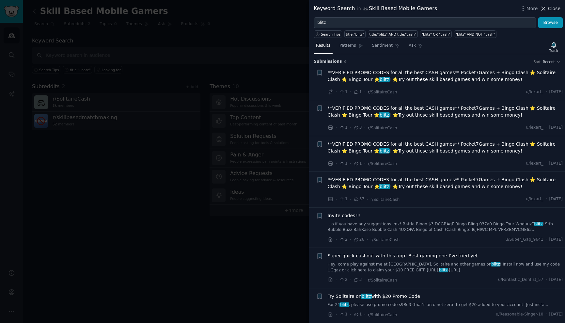
click at [553, 8] on span "Close" at bounding box center [554, 8] width 12 height 7
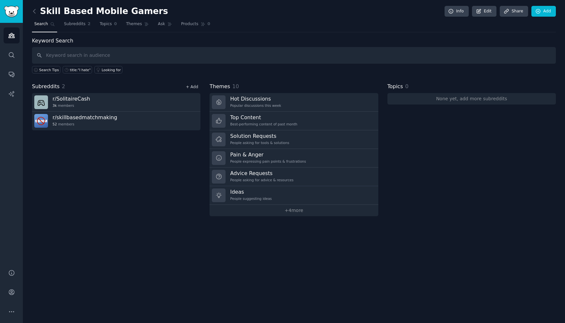
click at [193, 88] on link "+ Add" at bounding box center [192, 87] width 12 height 5
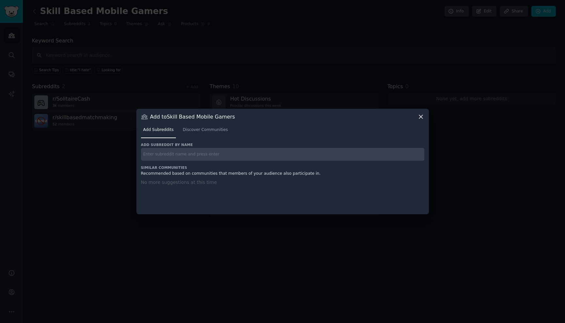
click at [186, 156] on input "text" at bounding box center [282, 154] width 283 height 13
click at [209, 128] on span "Discover Communities" at bounding box center [205, 130] width 45 height 6
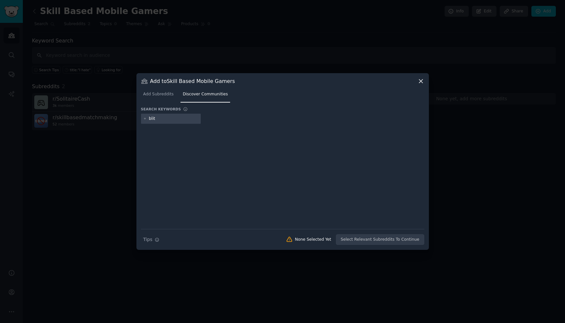
type input "blitz"
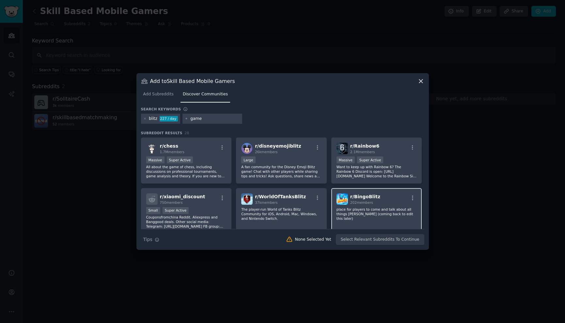
type input "game"
click at [364, 197] on span "r/ BingoBlitz" at bounding box center [365, 196] width 30 height 5
click at [209, 120] on input "game" at bounding box center [215, 119] width 50 height 6
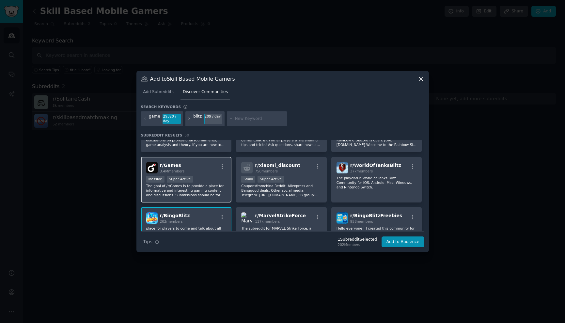
scroll to position [37, 0]
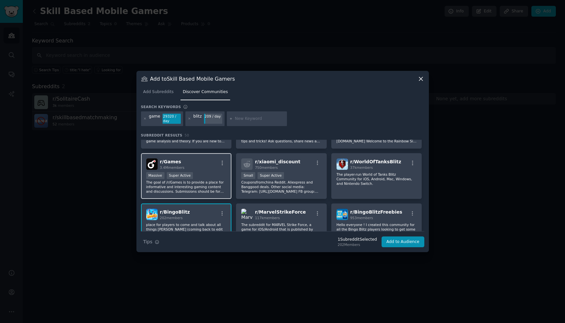
click at [212, 185] on p "The goal of /r/Games is to provide a place for informative and interesting gami…" at bounding box center [186, 187] width 80 height 14
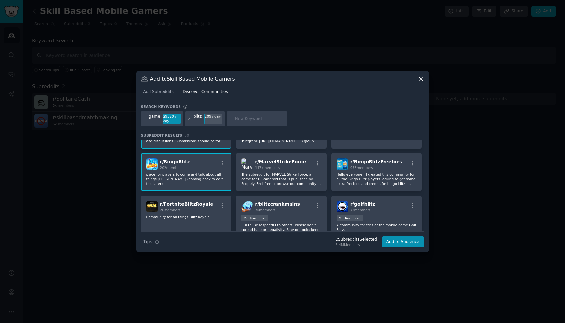
scroll to position [88, 0]
click at [391, 176] on p "Hello everyone ! I created this community for all the Bingo Blitz players looki…" at bounding box center [377, 178] width 80 height 14
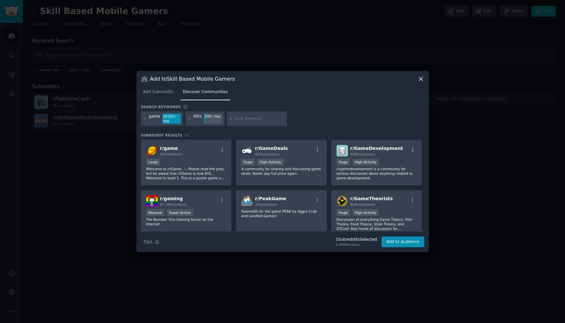
scroll to position [191, 0]
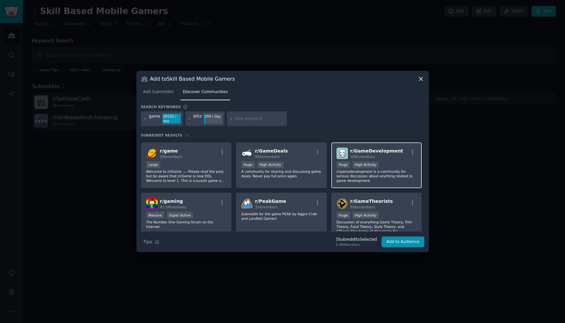
click at [352, 175] on p "/r/gamedevelopment is a community for serious discussion about anything related…" at bounding box center [377, 176] width 80 height 14
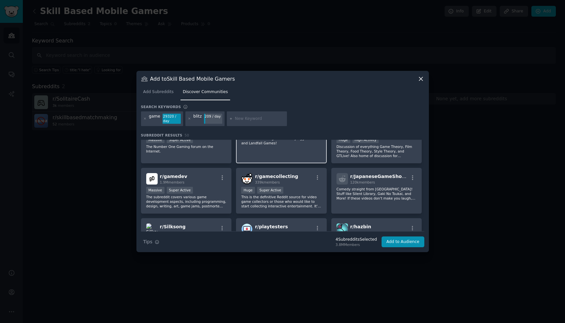
scroll to position [0, 0]
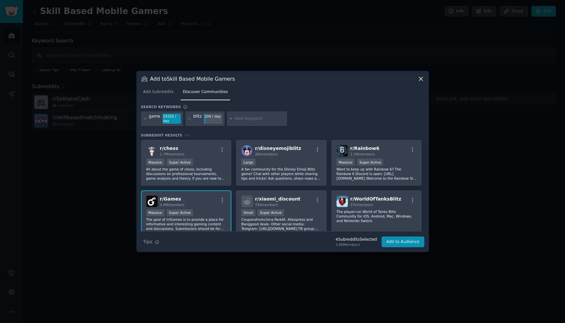
click at [245, 120] on input "text" at bounding box center [260, 119] width 50 height 6
type input "triump"
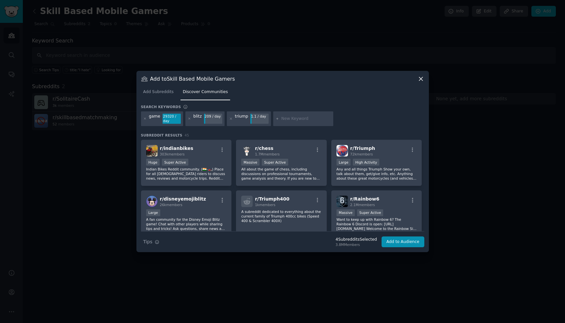
paste input "1v1"
type input "1v1"
click at [146, 120] on icon at bounding box center [145, 119] width 4 height 4
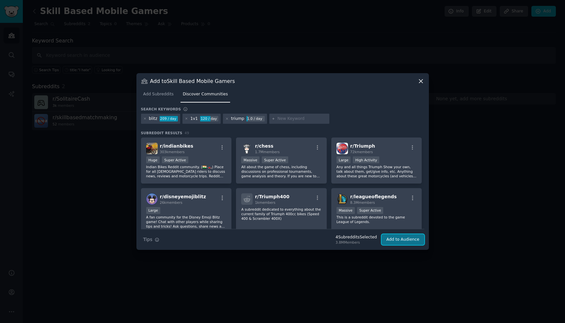
click at [411, 239] on button "Add to Audience" at bounding box center [403, 239] width 43 height 11
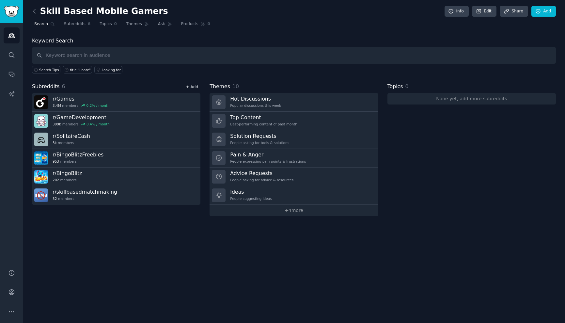
click at [192, 85] on link "+ Add" at bounding box center [192, 87] width 12 height 5
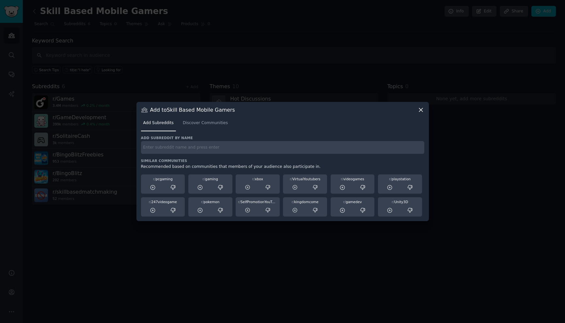
click at [164, 149] on input "text" at bounding box center [282, 147] width 283 height 13
paste input "r/easymonies"
drag, startPoint x: 145, startPoint y: 147, endPoint x: 135, endPoint y: 147, distance: 10.5
click at [135, 147] on div "​ Add to Skill Based Mobile Gamers Add Subreddits Discover Communities Add subr…" at bounding box center [282, 161] width 560 height 323
type input "easymonies"
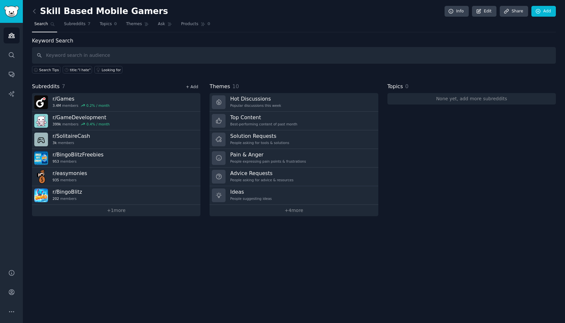
click at [194, 85] on link "+ Add" at bounding box center [192, 87] width 12 height 5
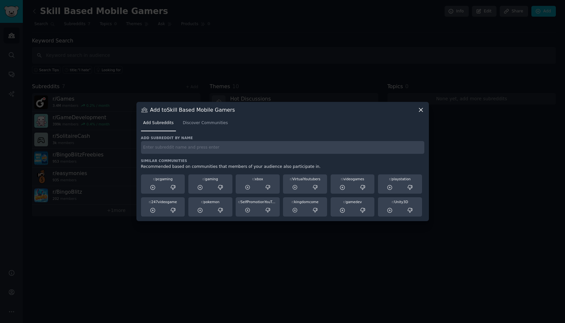
click at [194, 151] on input "text" at bounding box center [282, 147] width 283 height 13
paste input "r/easymonies"
type input "r/easymonies"
click at [420, 110] on icon at bounding box center [421, 109] width 7 height 7
